Goal: Information Seeking & Learning: Learn about a topic

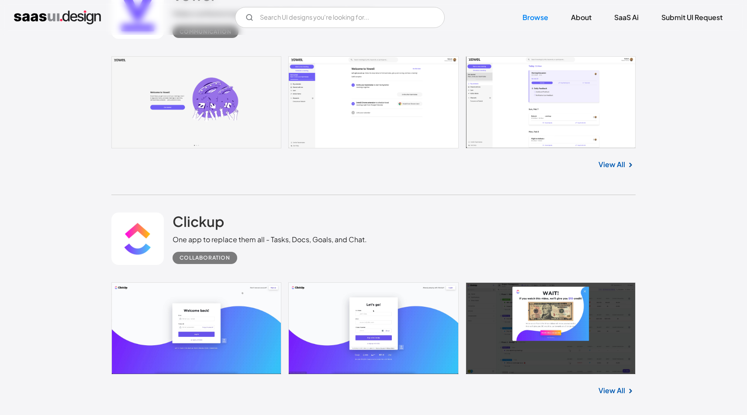
scroll to position [336, 0]
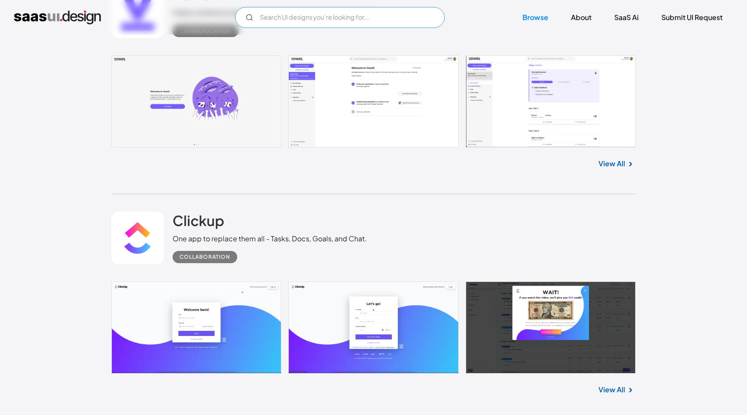
click at [381, 17] on input "Email Form" at bounding box center [340, 17] width 210 height 21
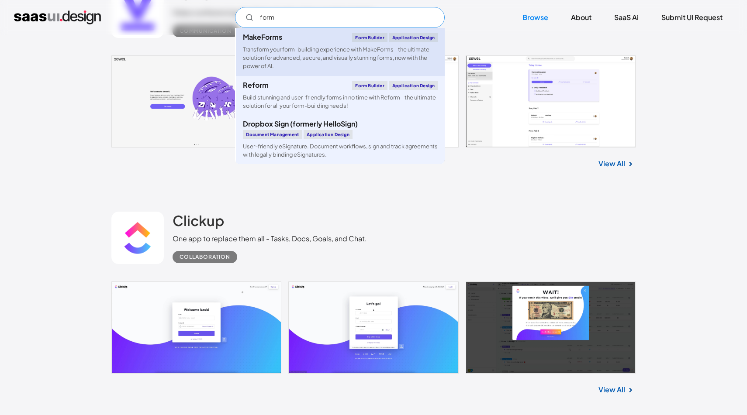
click at [355, 35] on div "Form Builder" at bounding box center [369, 37] width 35 height 9
type input "form"
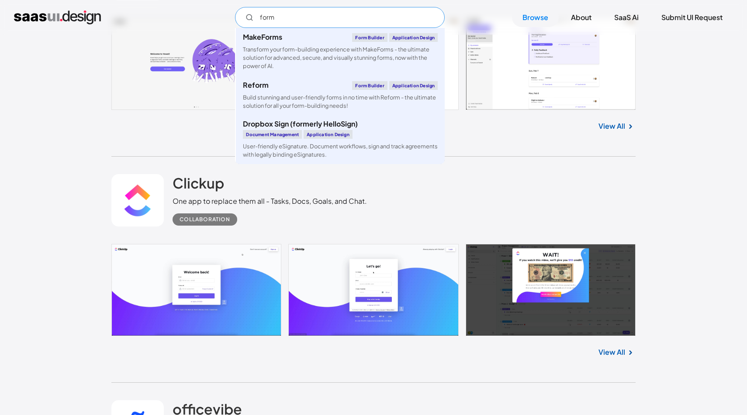
scroll to position [378, 0]
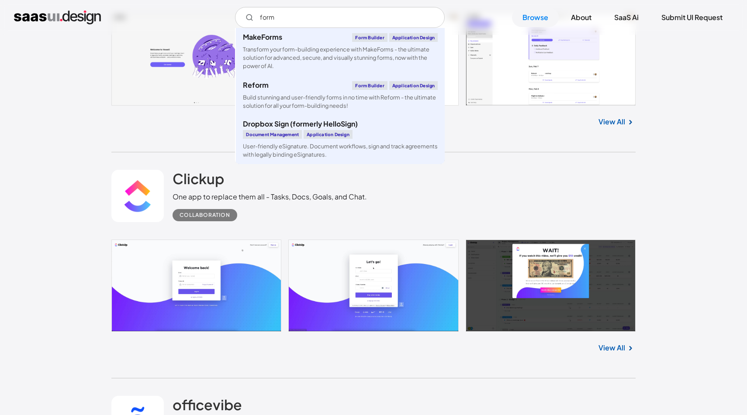
click at [536, 169] on div "Clickup One app to replace them all - Tasks, Docs, Goals, and Chat. Collaborati…" at bounding box center [373, 195] width 524 height 87
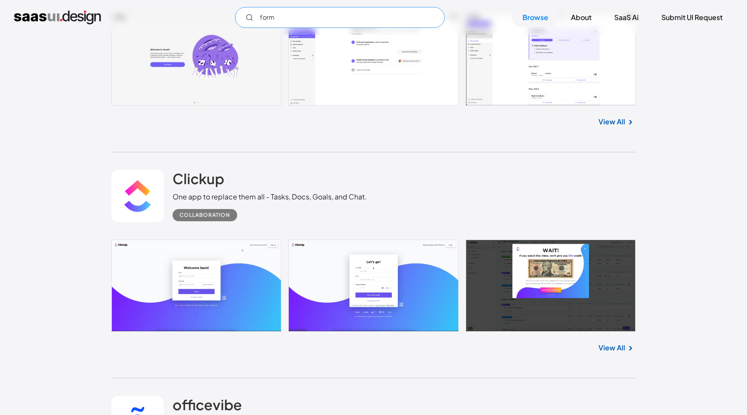
click at [362, 14] on input "form" at bounding box center [340, 17] width 210 height 21
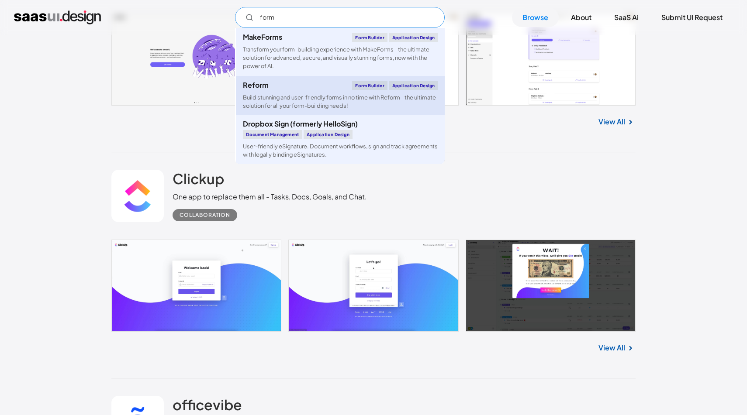
drag, startPoint x: 323, startPoint y: 132, endPoint x: 327, endPoint y: 104, distance: 27.8
click at [327, 107] on div "MakeForms Form Builder Application Design Transform your form-building experien…" at bounding box center [340, 96] width 210 height 136
click at [327, 104] on div "Build stunning and user-friendly forms in no time with Reform - the ultimate so…" at bounding box center [340, 101] width 195 height 17
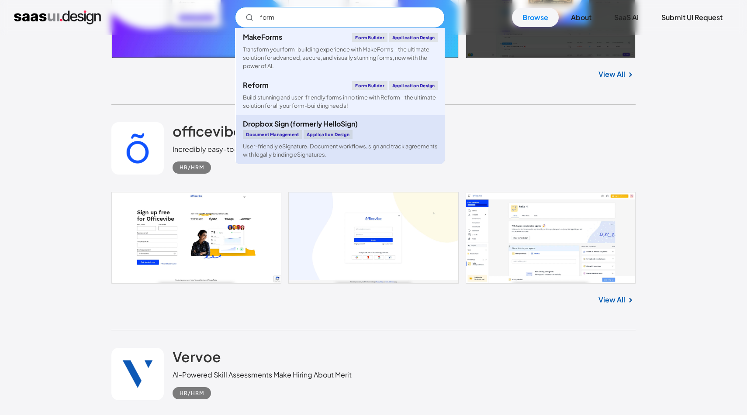
scroll to position [652, 0]
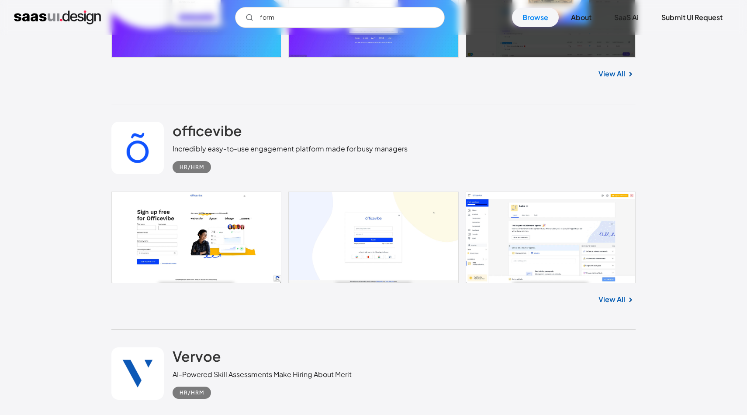
click at [530, 241] on link at bounding box center [373, 238] width 524 height 92
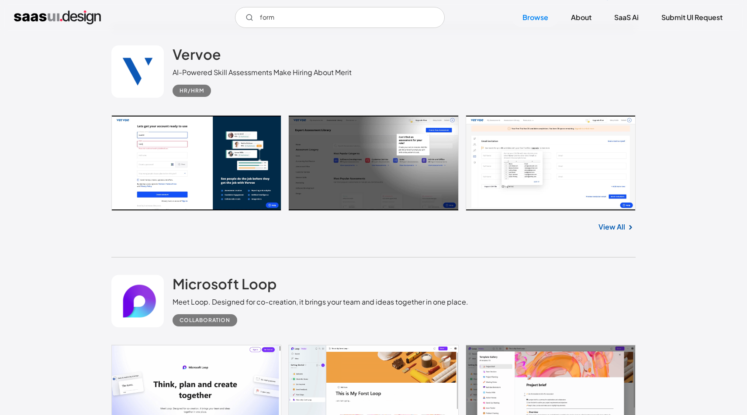
scroll to position [956, 0]
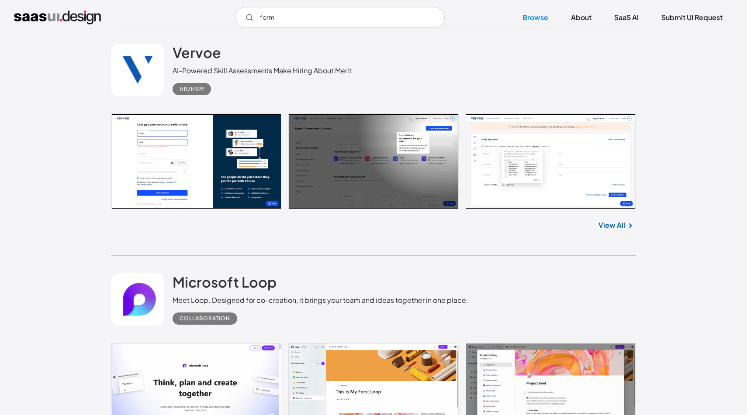
click at [249, 136] on link at bounding box center [373, 162] width 524 height 96
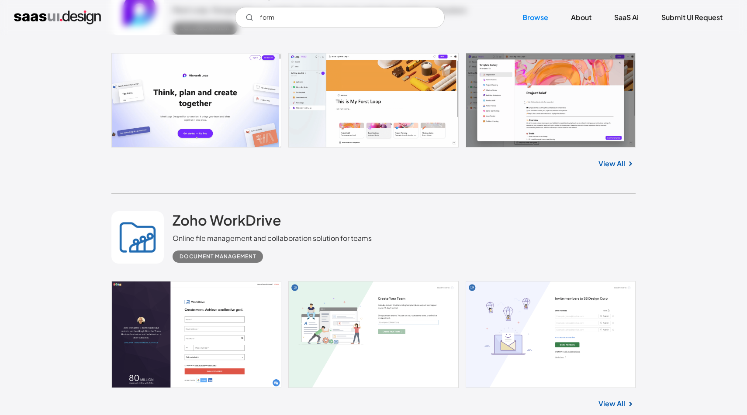
scroll to position [1247, 0]
click at [389, 129] on link at bounding box center [373, 99] width 524 height 95
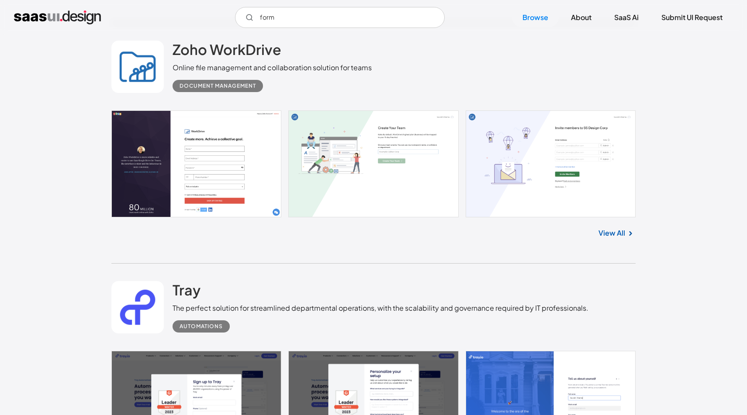
scroll to position [1411, 0]
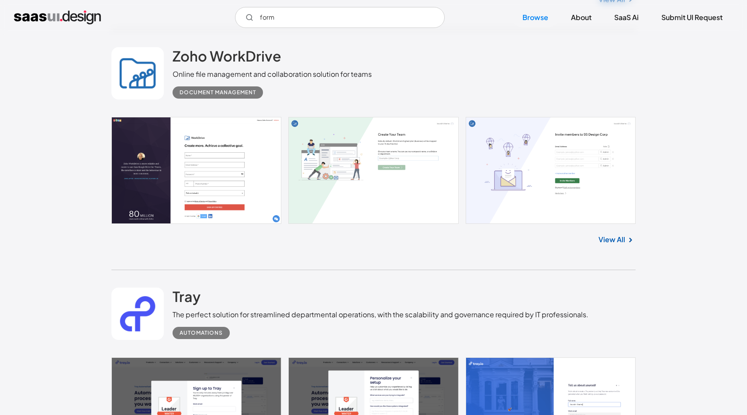
click at [274, 156] on link at bounding box center [373, 170] width 524 height 107
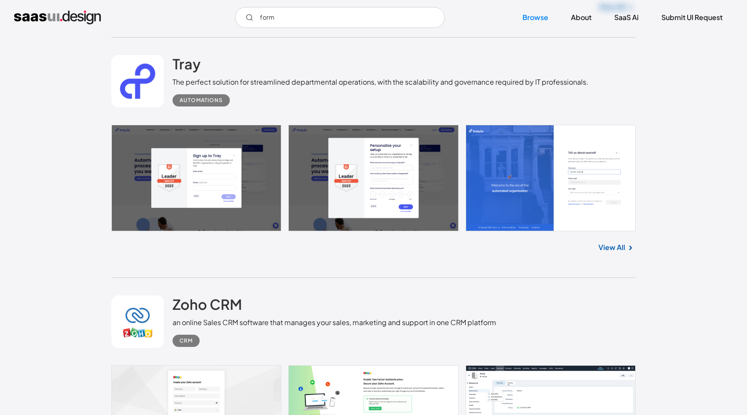
scroll to position [1650, 0]
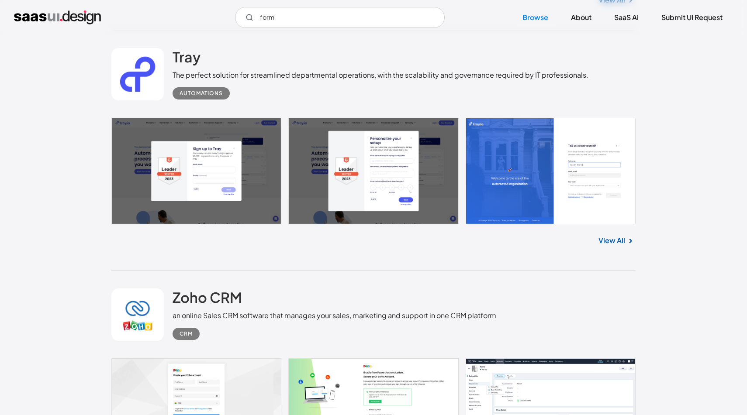
click at [337, 182] on link at bounding box center [373, 171] width 524 height 107
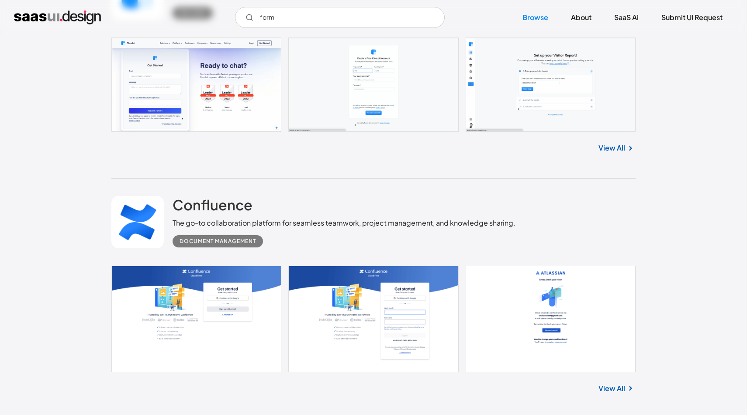
scroll to position [2439, 0]
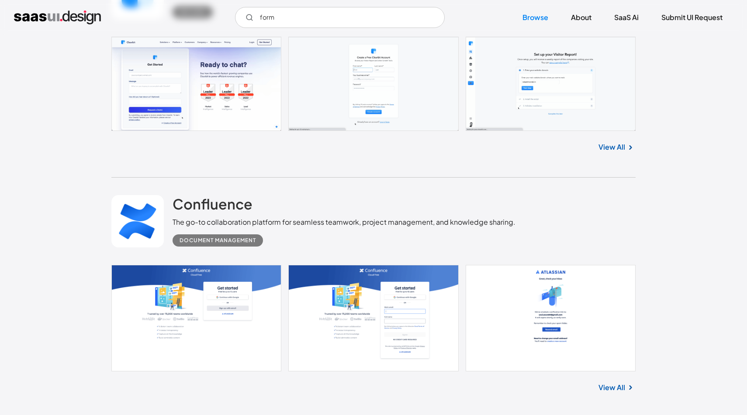
click at [489, 115] on link at bounding box center [373, 84] width 524 height 94
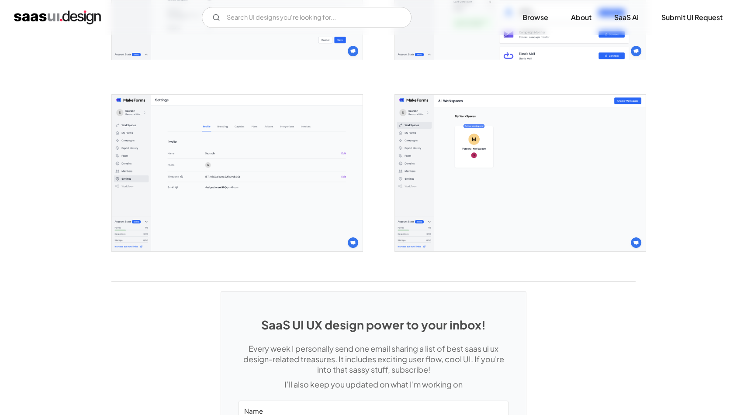
scroll to position [2227, 0]
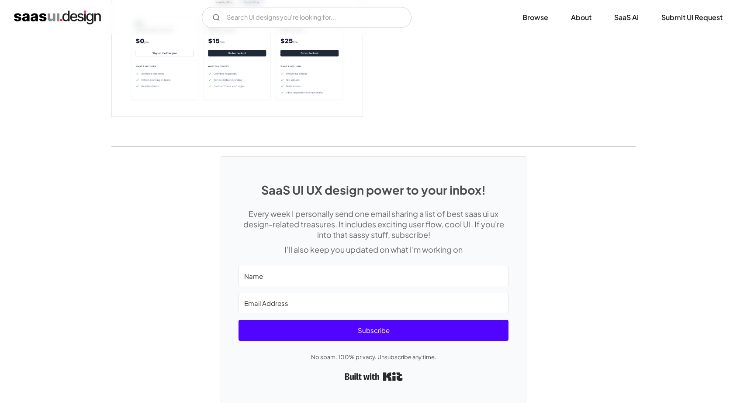
scroll to position [1969, 0]
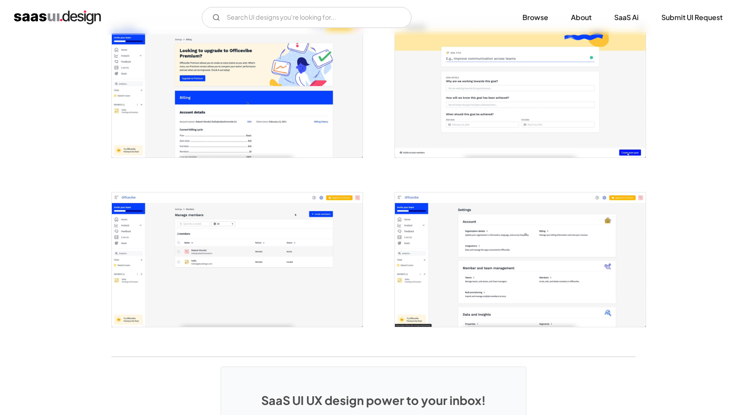
scroll to position [2104, 0]
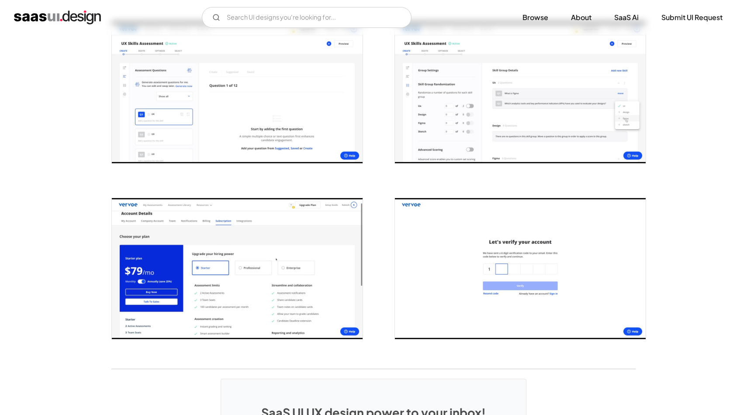
scroll to position [1589, 0]
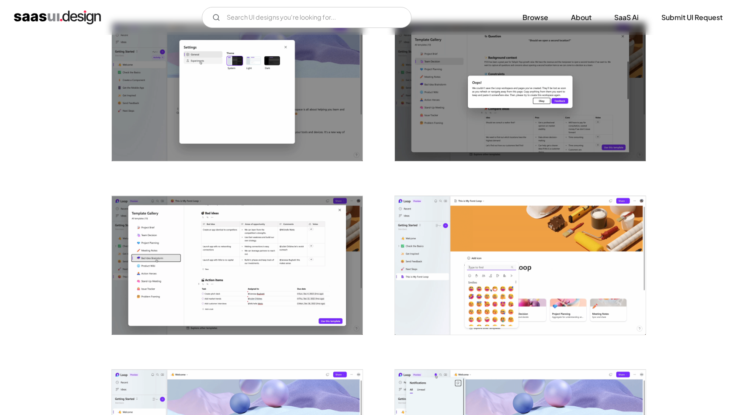
scroll to position [704, 0]
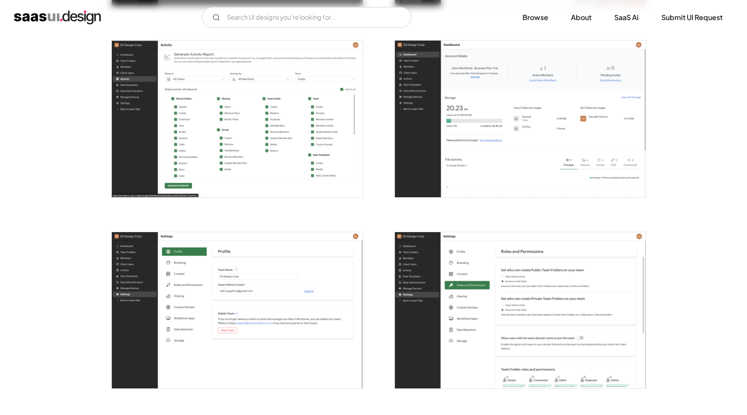
scroll to position [2080, 0]
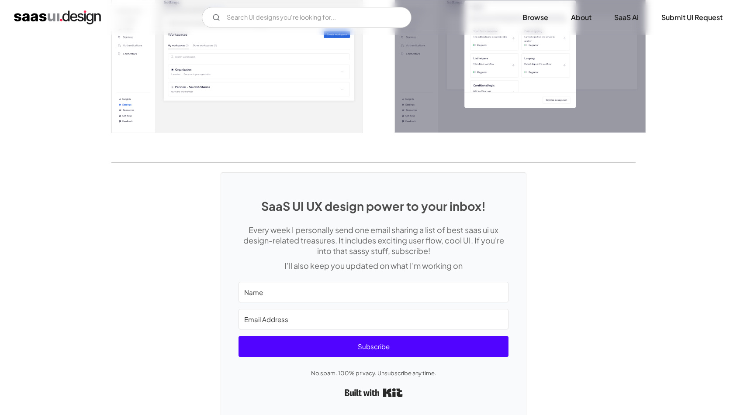
scroll to position [1985, 0]
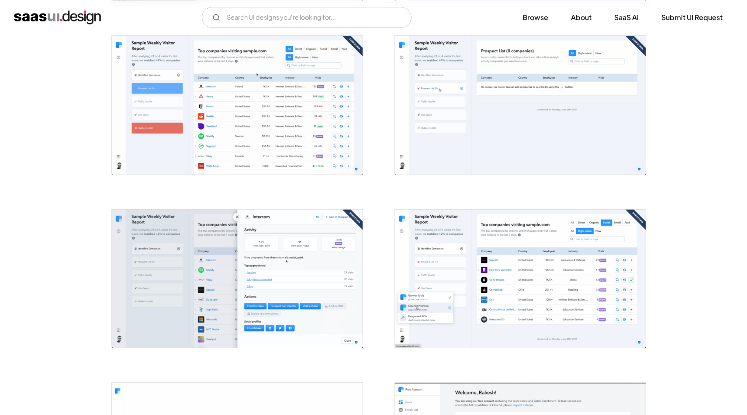
scroll to position [534, 0]
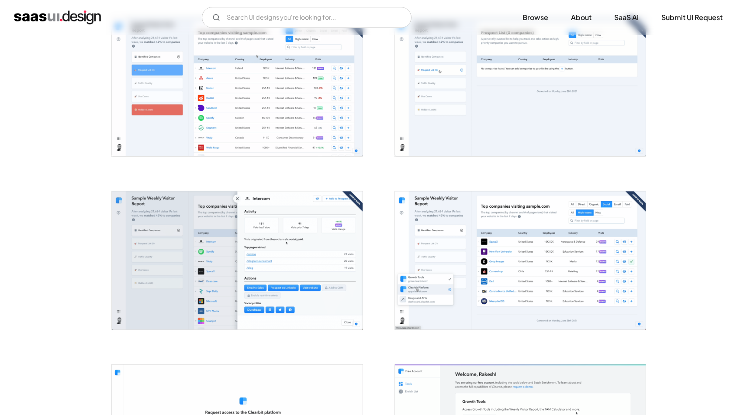
click at [328, 121] on img "open lightbox" at bounding box center [237, 86] width 251 height 138
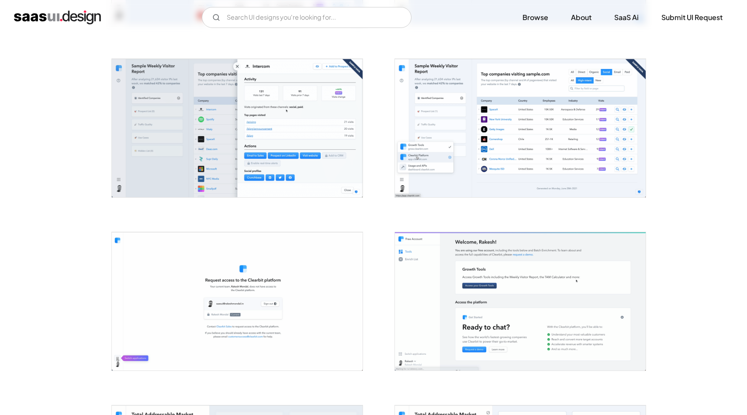
scroll to position [661, 0]
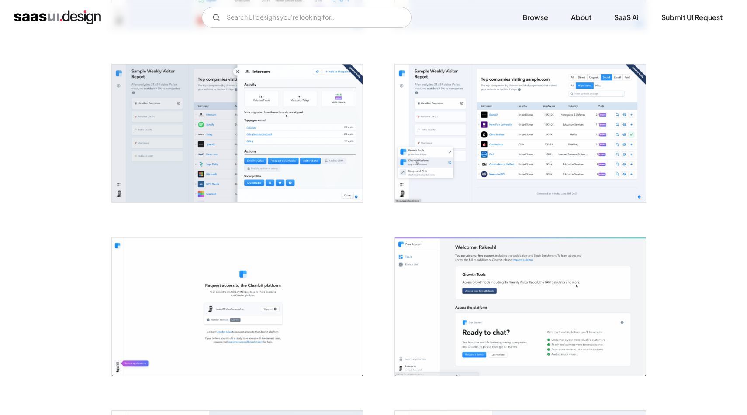
click at [284, 134] on img "open lightbox" at bounding box center [237, 133] width 251 height 138
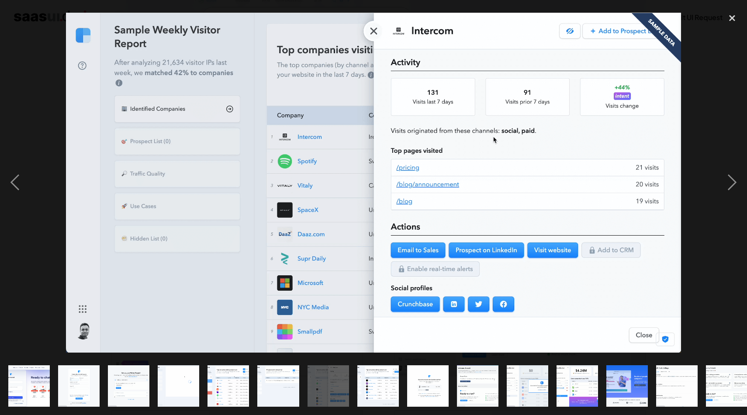
click at [284, 134] on img at bounding box center [373, 183] width 614 height 340
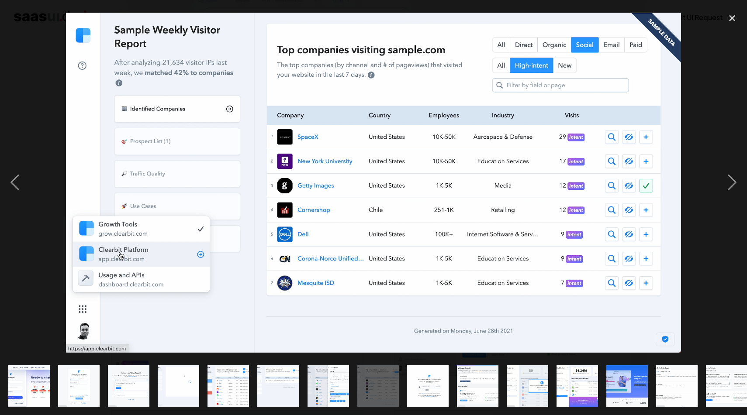
click at [383, 155] on img at bounding box center [373, 183] width 614 height 340
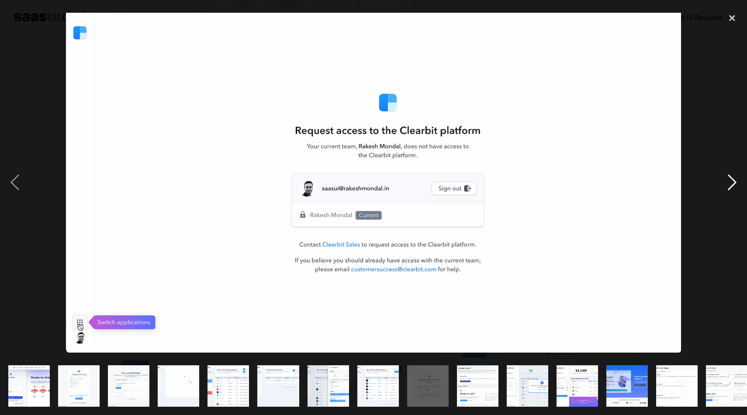
click at [727, 32] on div "next image" at bounding box center [732, 182] width 30 height 349
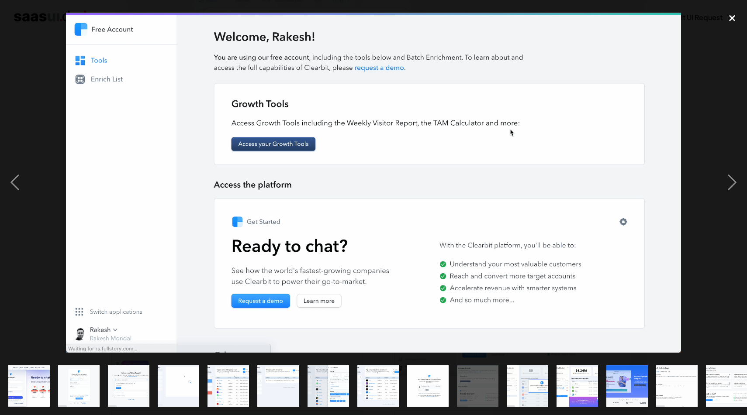
click at [728, 22] on div "close lightbox" at bounding box center [732, 17] width 30 height 19
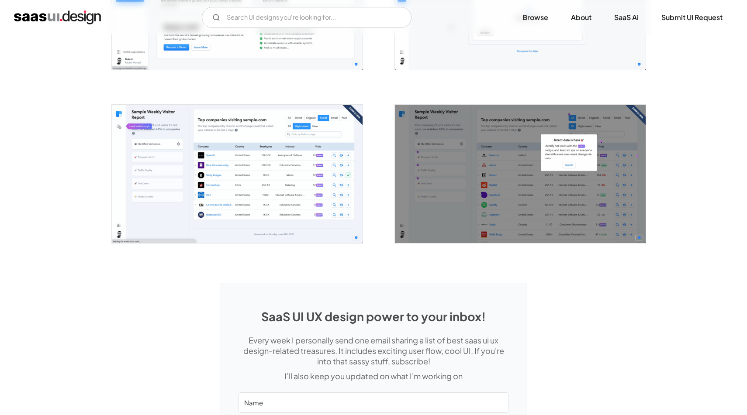
scroll to position [1489, 0]
